Goal: Task Accomplishment & Management: Manage account settings

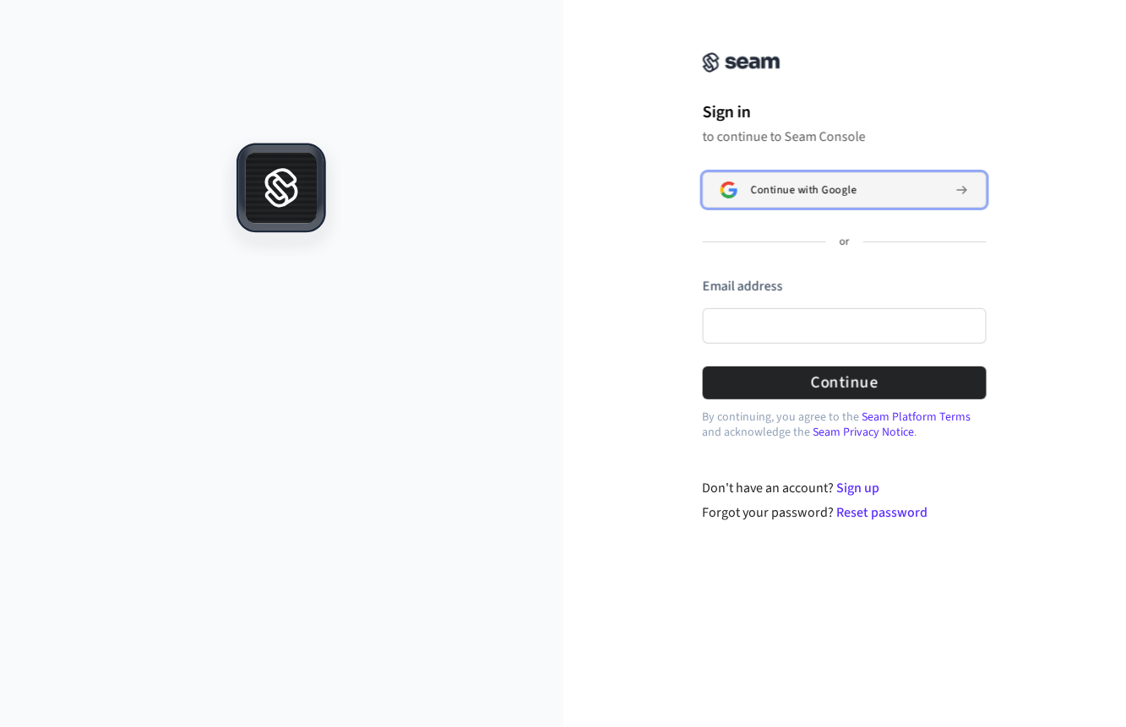
click at [883, 190] on div "Continue with Google" at bounding box center [846, 190] width 191 height 14
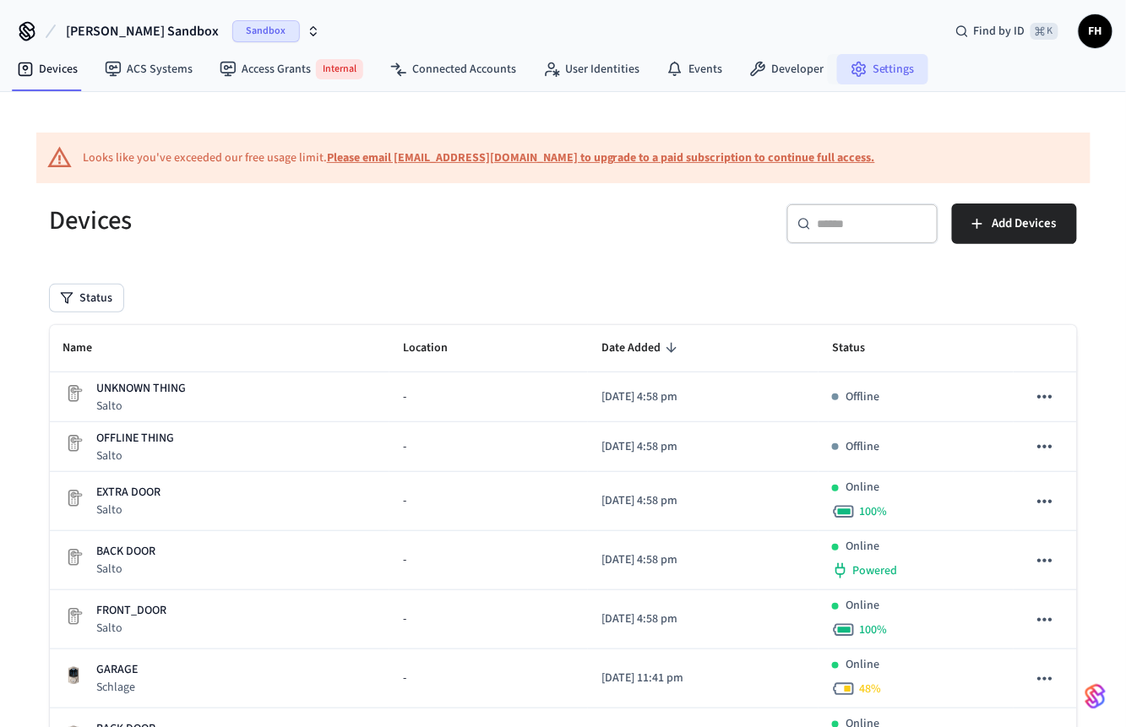
click at [898, 66] on link "Settings" at bounding box center [882, 69] width 91 height 30
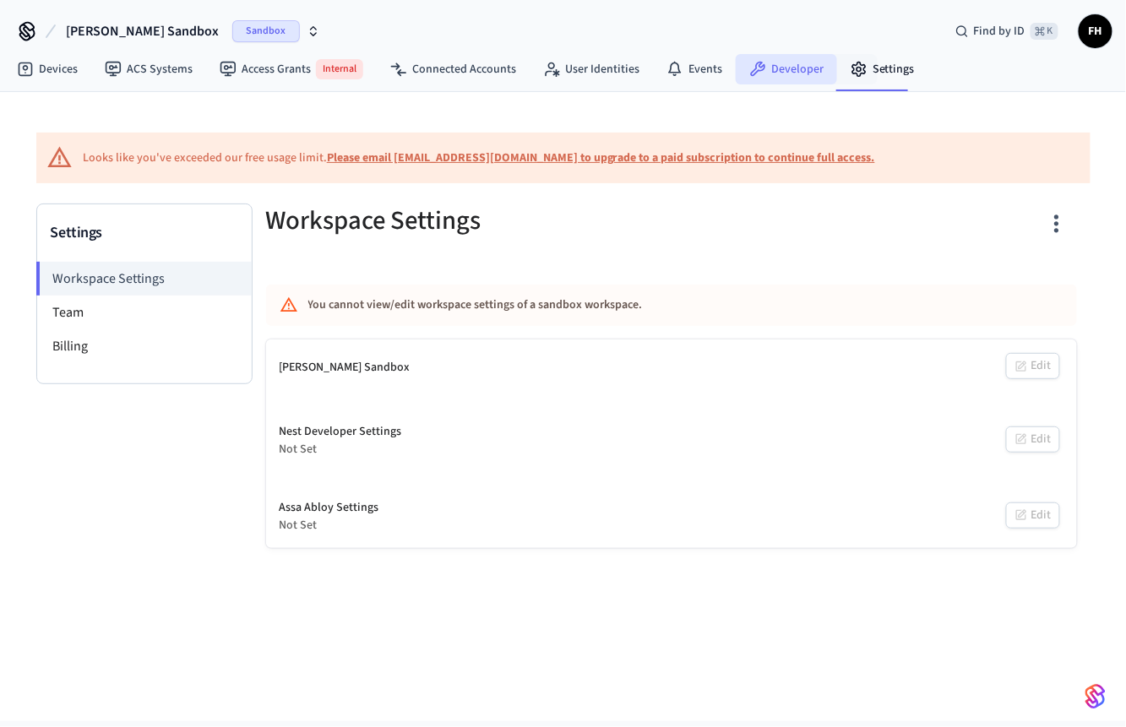
click at [812, 72] on link "Developer" at bounding box center [786, 69] width 101 height 30
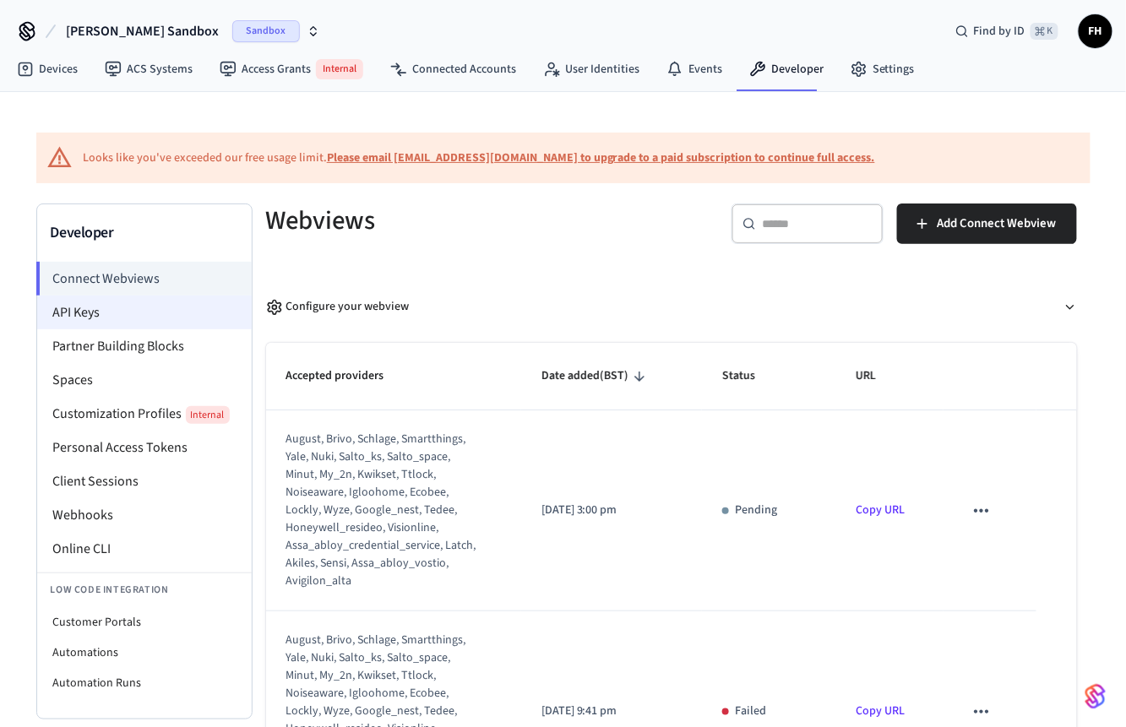
click at [155, 312] on li "API Keys" at bounding box center [144, 313] width 215 height 34
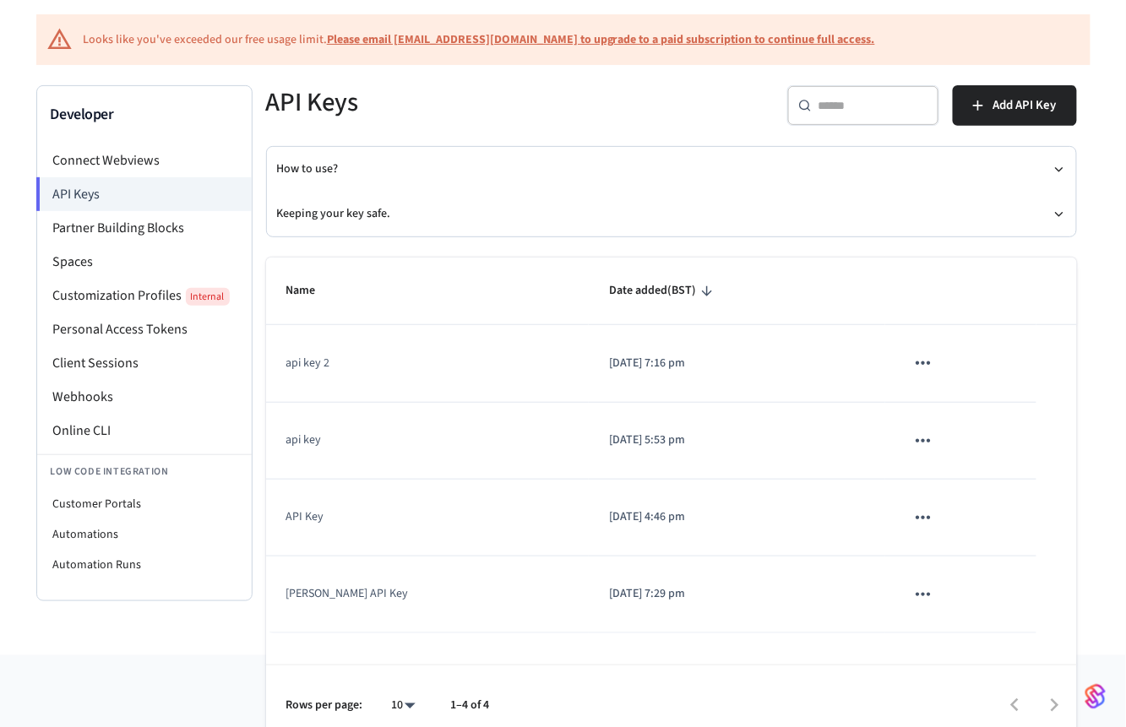
scroll to position [137, 0]
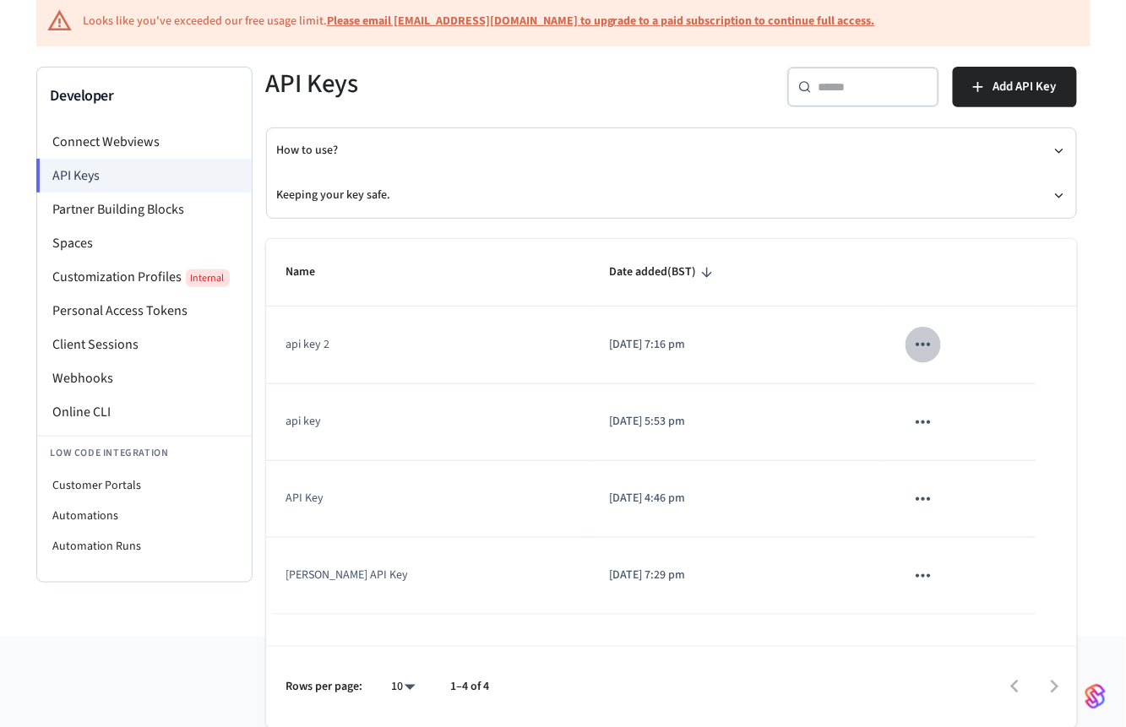
click at [915, 350] on button "sticky table" at bounding box center [922, 344] width 35 height 35
click at [939, 393] on ul "Edit Delete" at bounding box center [939, 430] width 80 height 108
click at [609, 343] on div at bounding box center [563, 363] width 1126 height 727
click at [317, 345] on td "api key 2" at bounding box center [427, 345] width 323 height 77
